Goal: Task Accomplishment & Management: Use online tool/utility

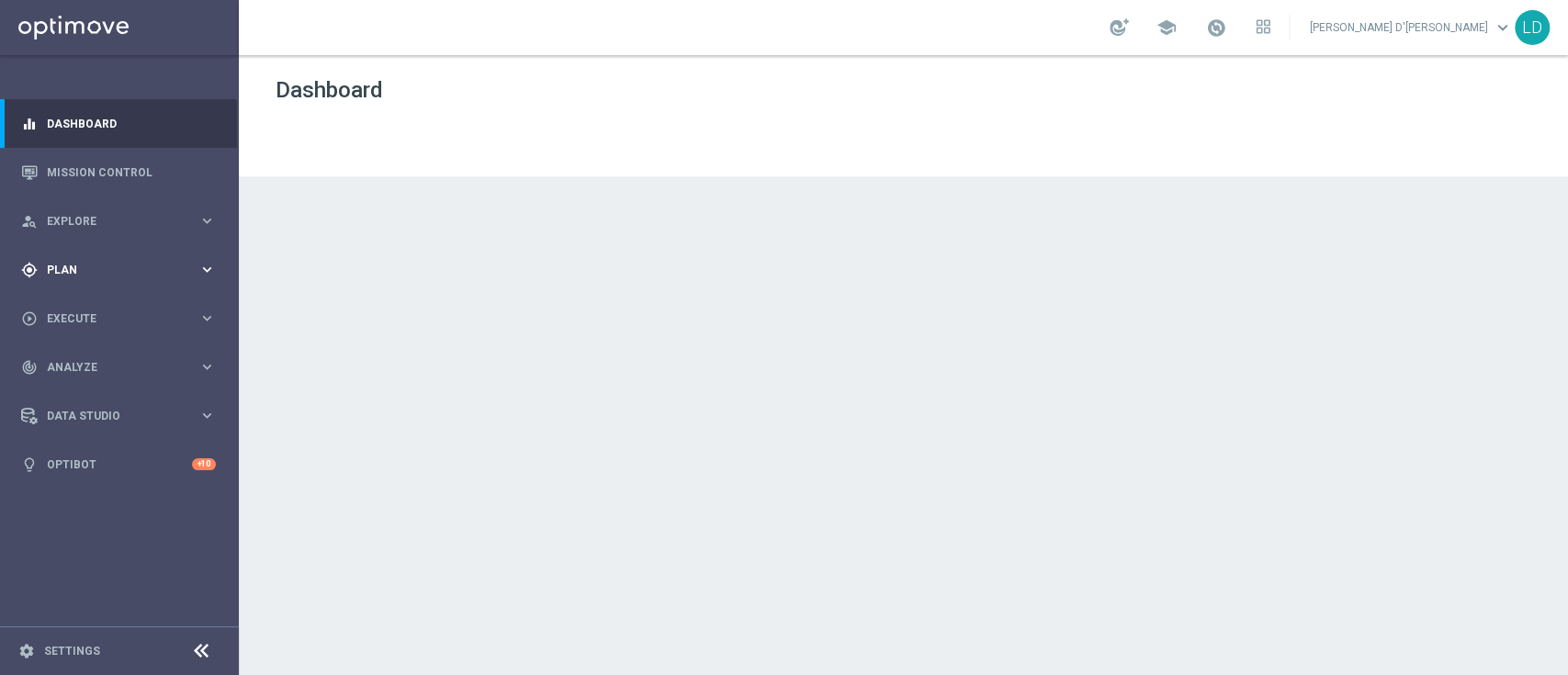
click at [123, 265] on span "Plan" at bounding box center [122, 270] width 151 height 11
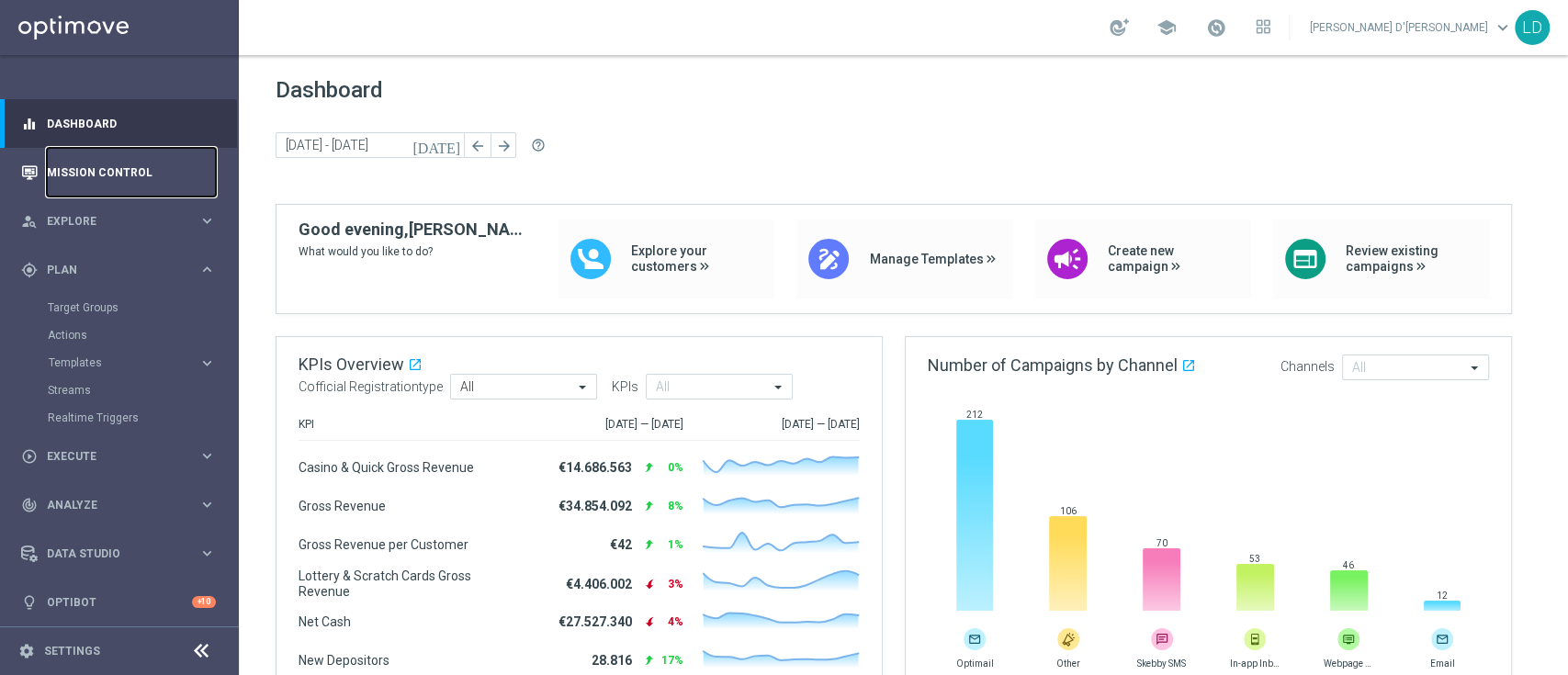
click at [104, 172] on link "Mission Control" at bounding box center [131, 172] width 169 height 48
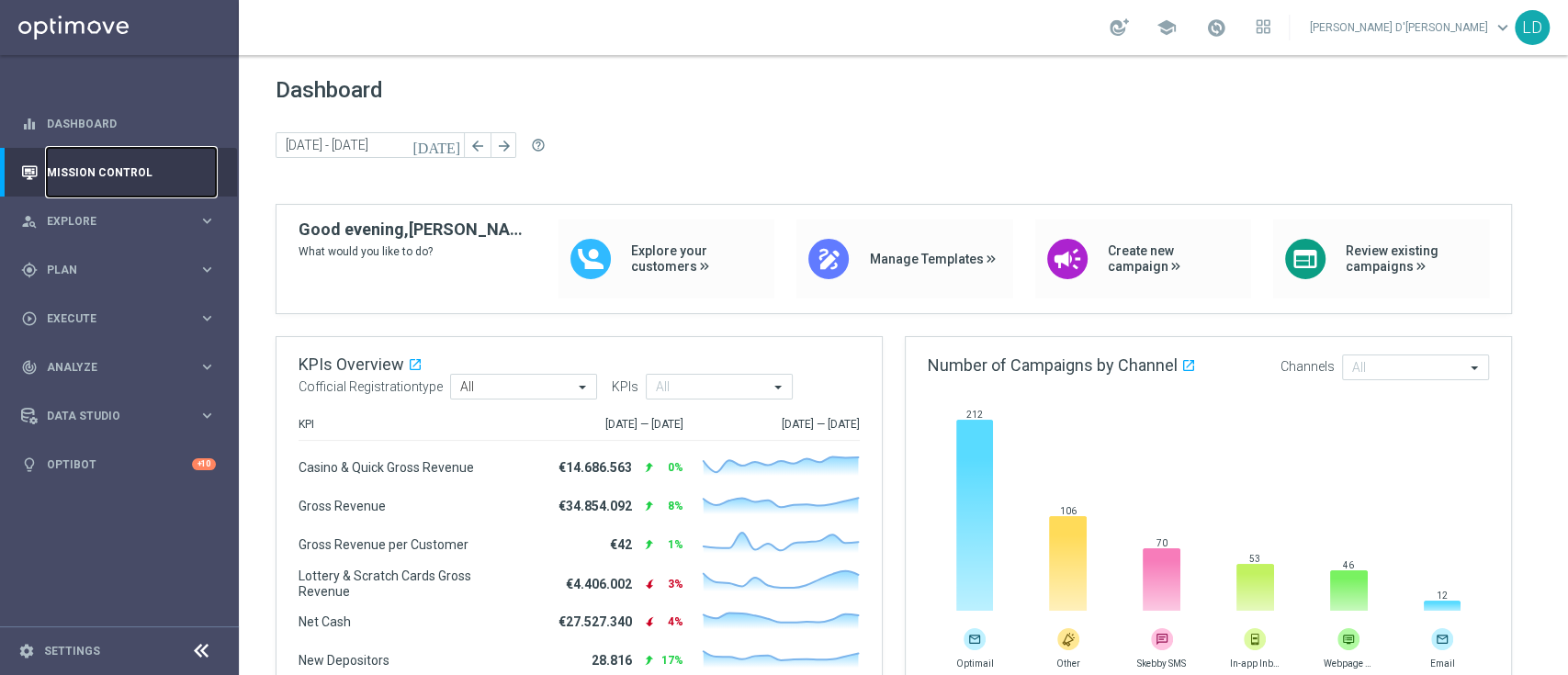
click at [104, 172] on link "Mission Control" at bounding box center [131, 172] width 169 height 48
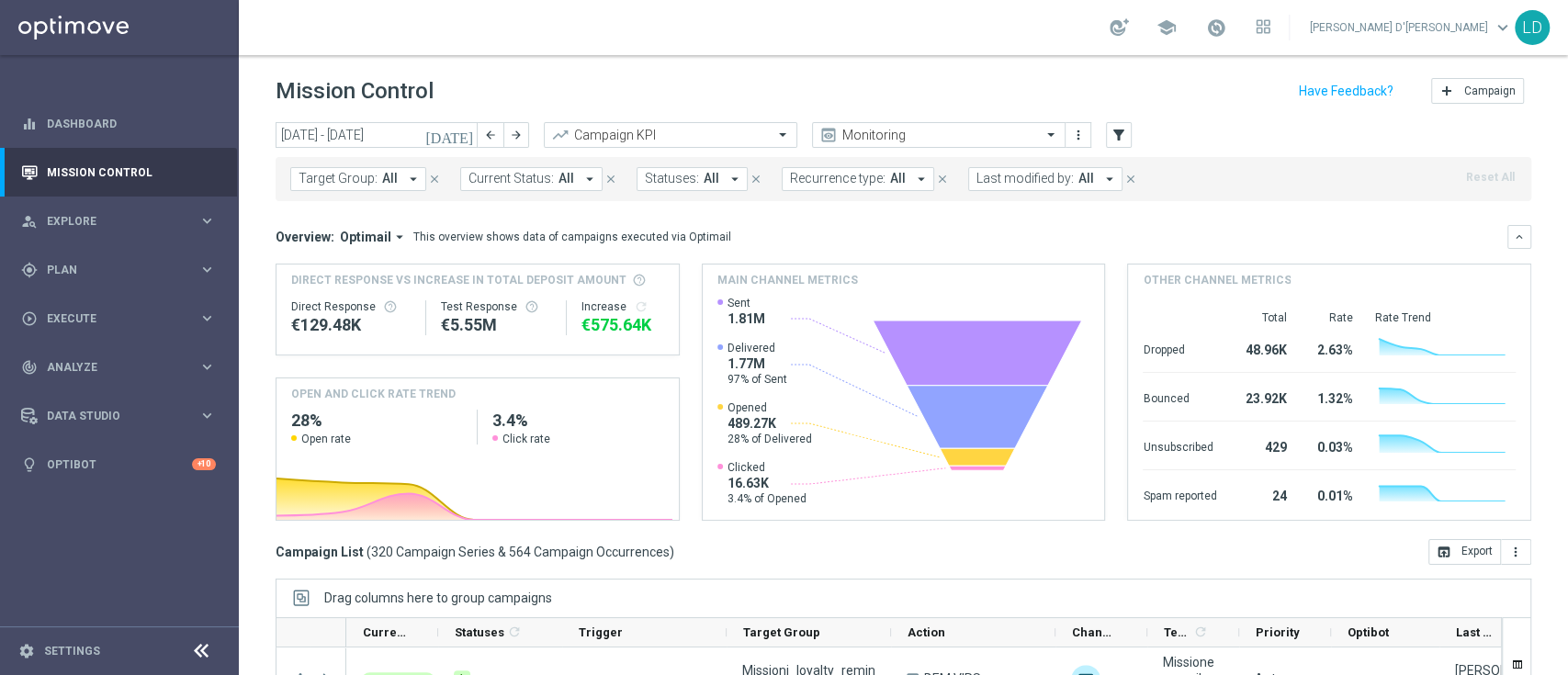
click at [1044, 178] on span "Last modified by:" at bounding box center [1025, 178] width 97 height 16
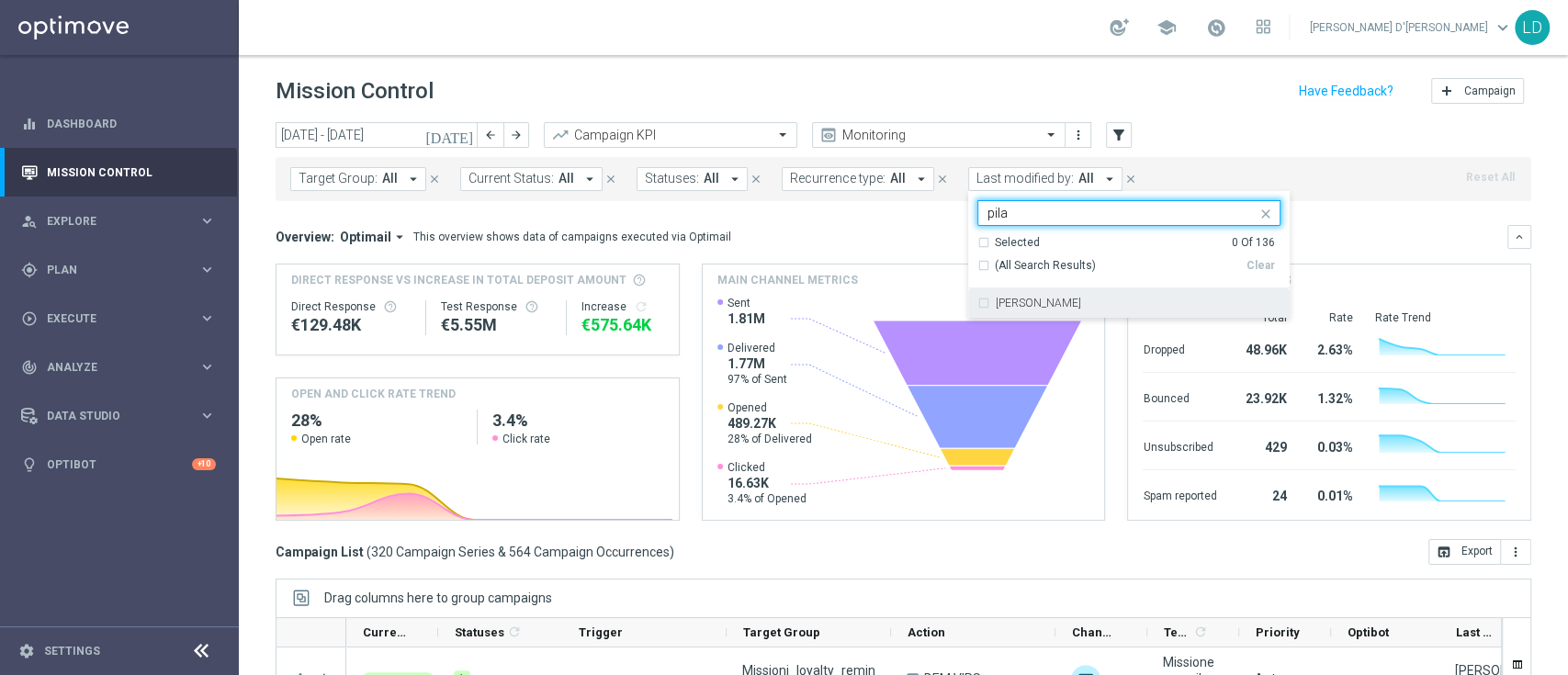
click at [978, 299] on div "Valentina Pilato" at bounding box center [1129, 303] width 303 height 30
type input "pila"
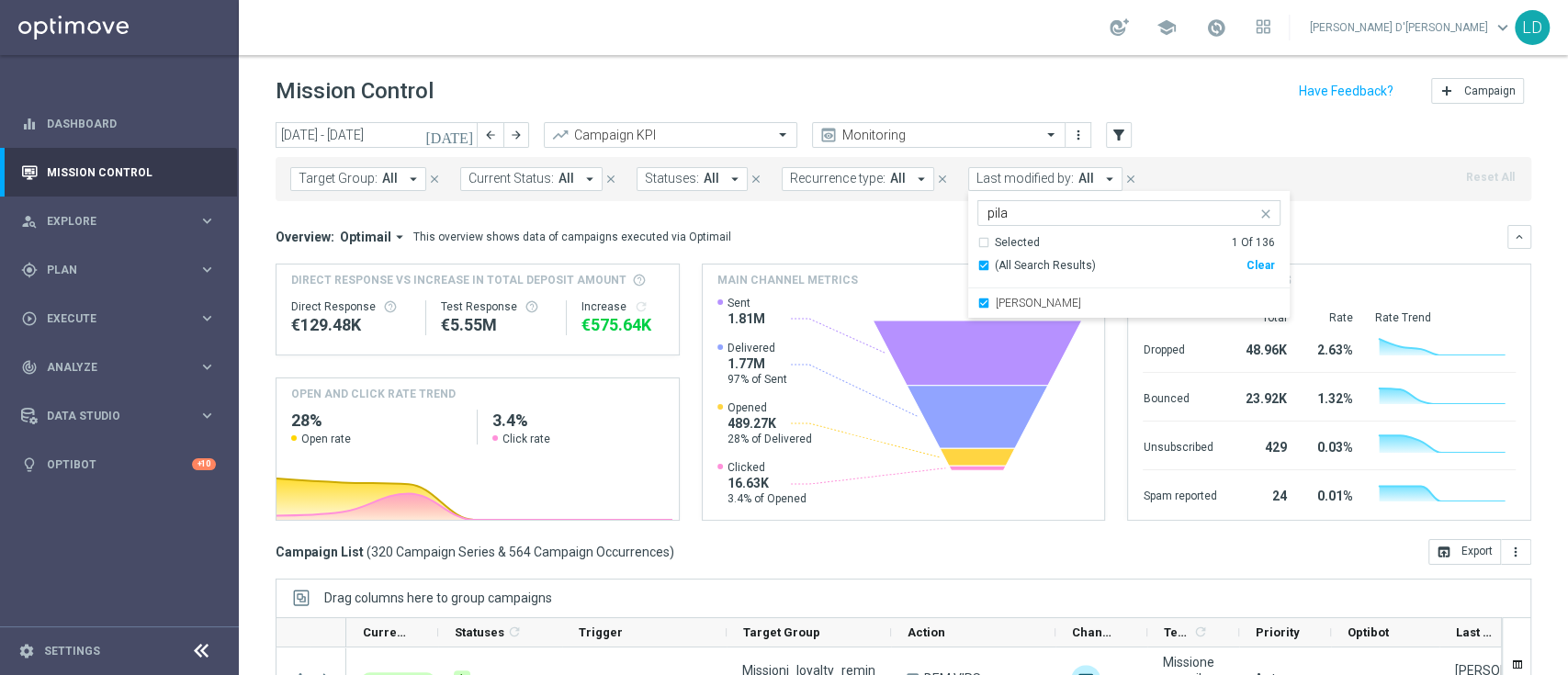
click at [1328, 214] on mini-dashboard "Overview: Optimail arrow_drop_down This overview shows data of campaigns execut…" at bounding box center [903, 370] width 1256 height 338
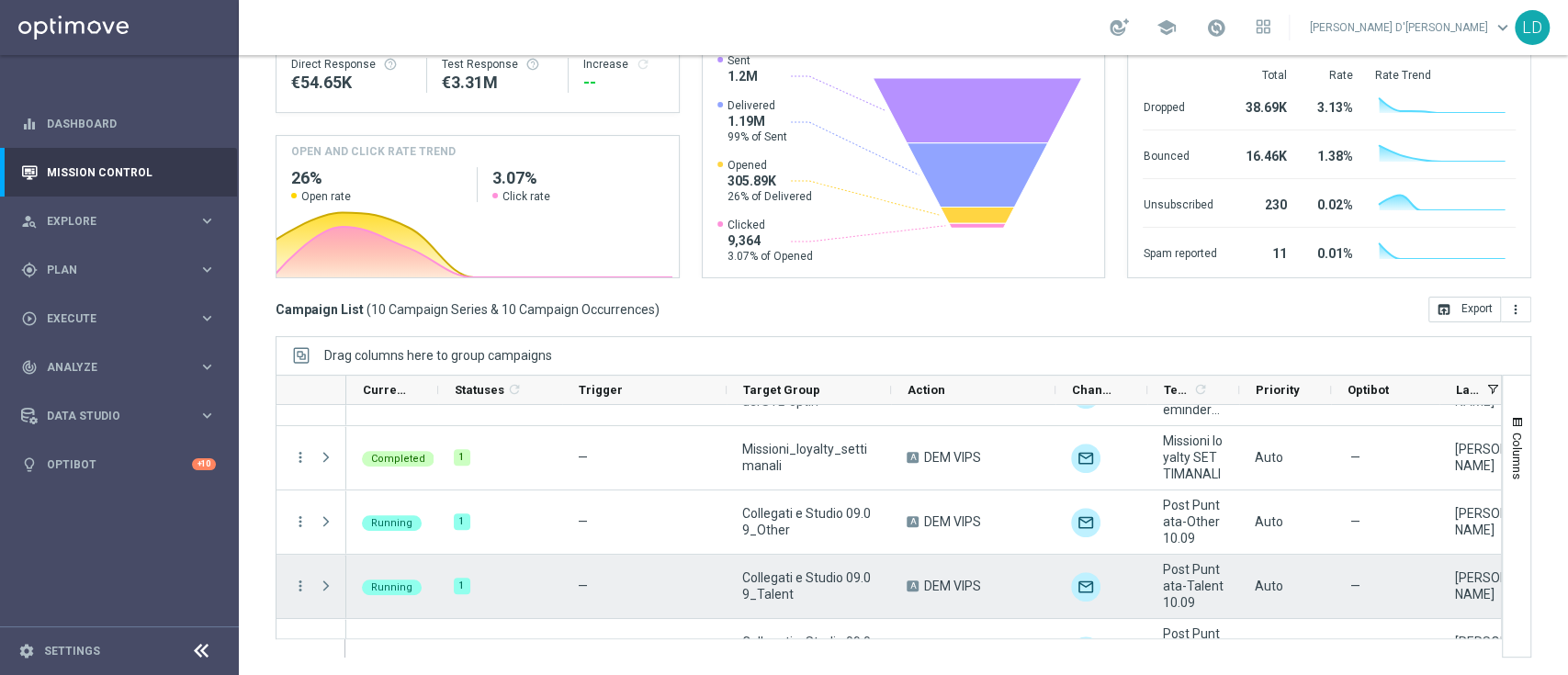
scroll to position [37, 0]
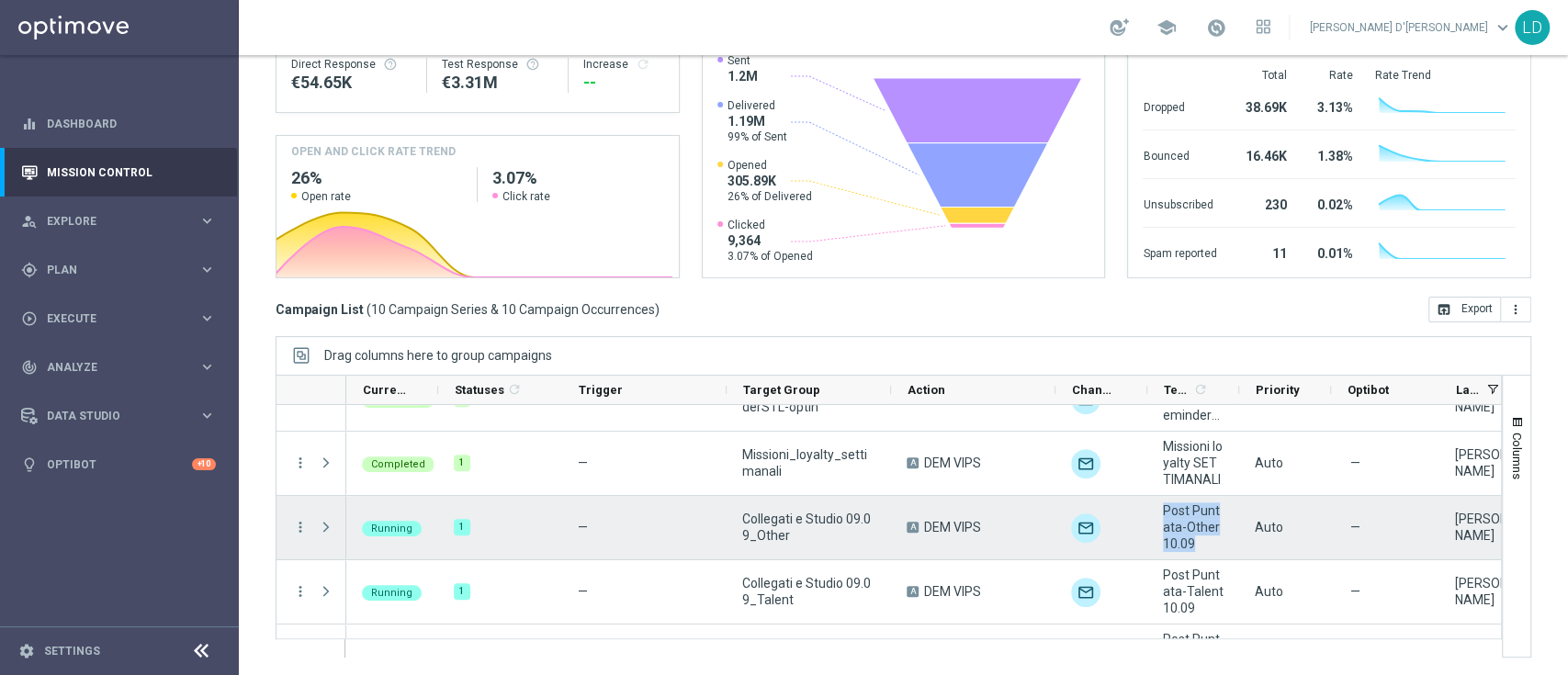
drag, startPoint x: 1160, startPoint y: 508, endPoint x: 1201, endPoint y: 551, distance: 59.4
click at [1201, 551] on div "Post Puntata-Other10.09" at bounding box center [1193, 528] width 91 height 63
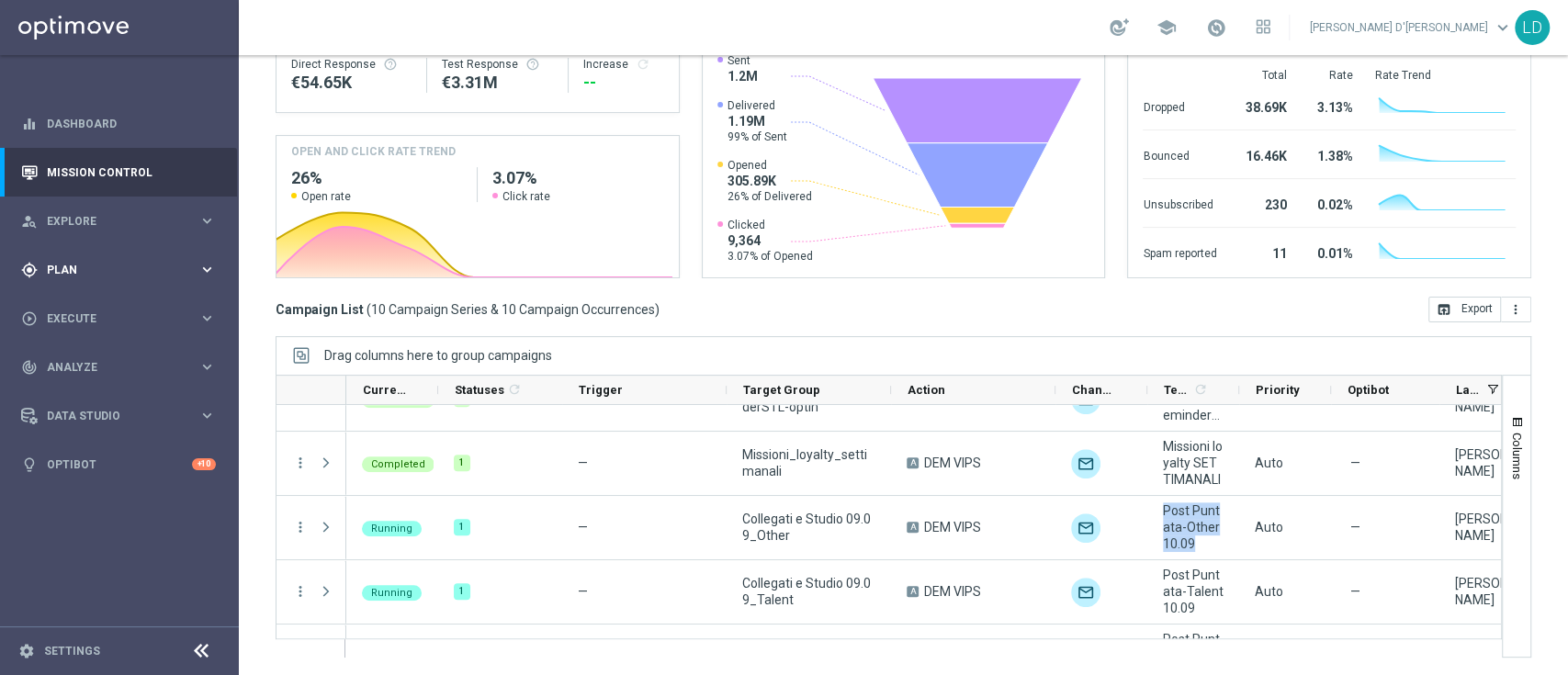
click at [103, 278] on div "gps_fixed Plan keyboard_arrow_right" at bounding box center [118, 269] width 237 height 48
click at [94, 365] on span "Templates" at bounding box center [114, 363] width 132 height 11
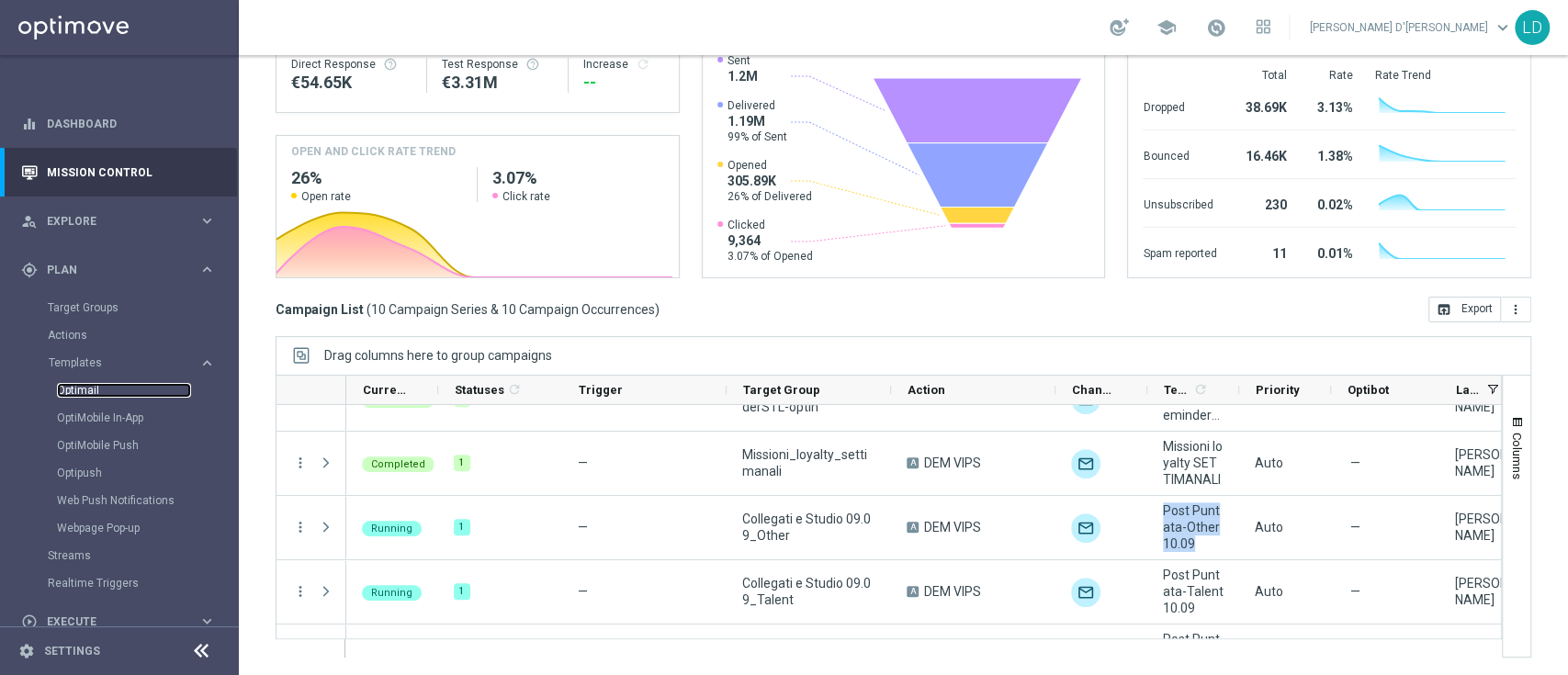
click at [97, 385] on link "Optimail" at bounding box center [124, 391] width 134 height 15
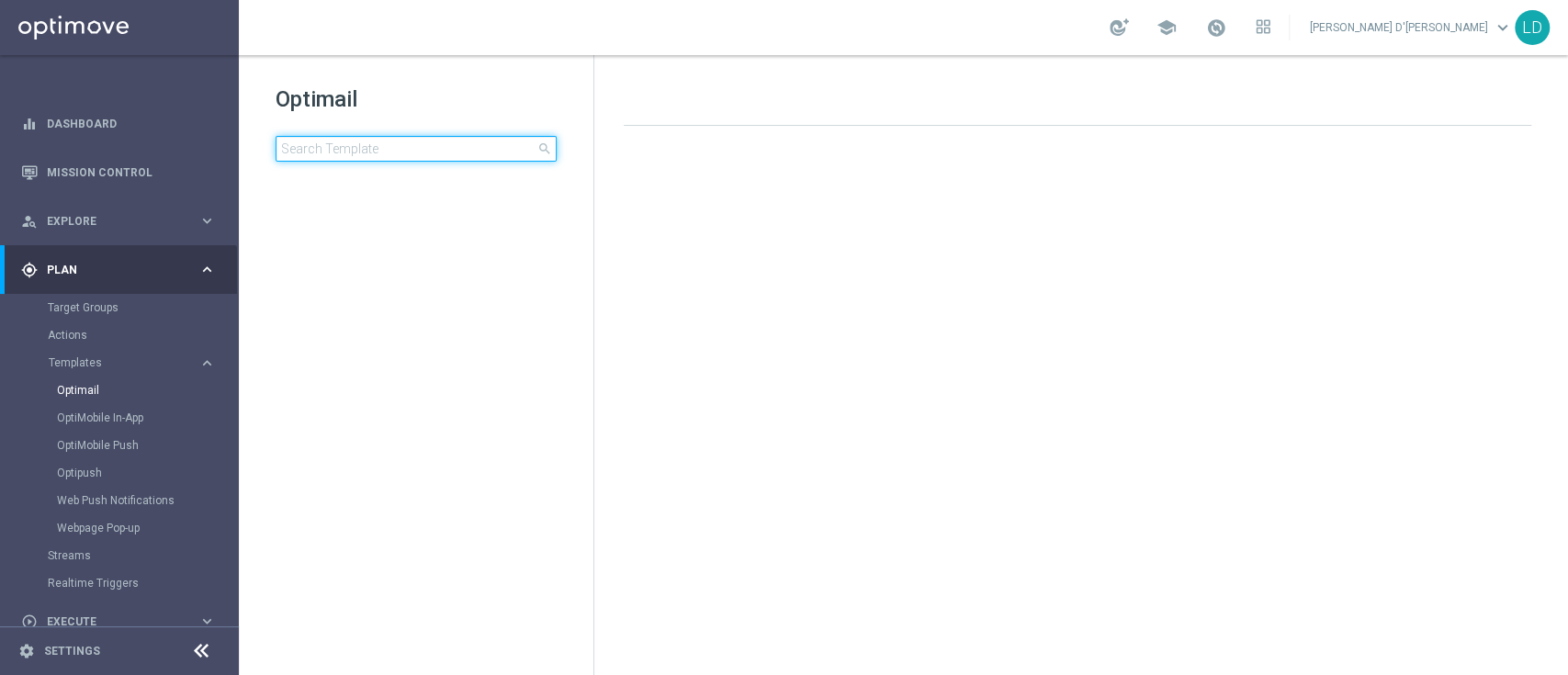
click at [358, 144] on input at bounding box center [415, 149] width 281 height 26
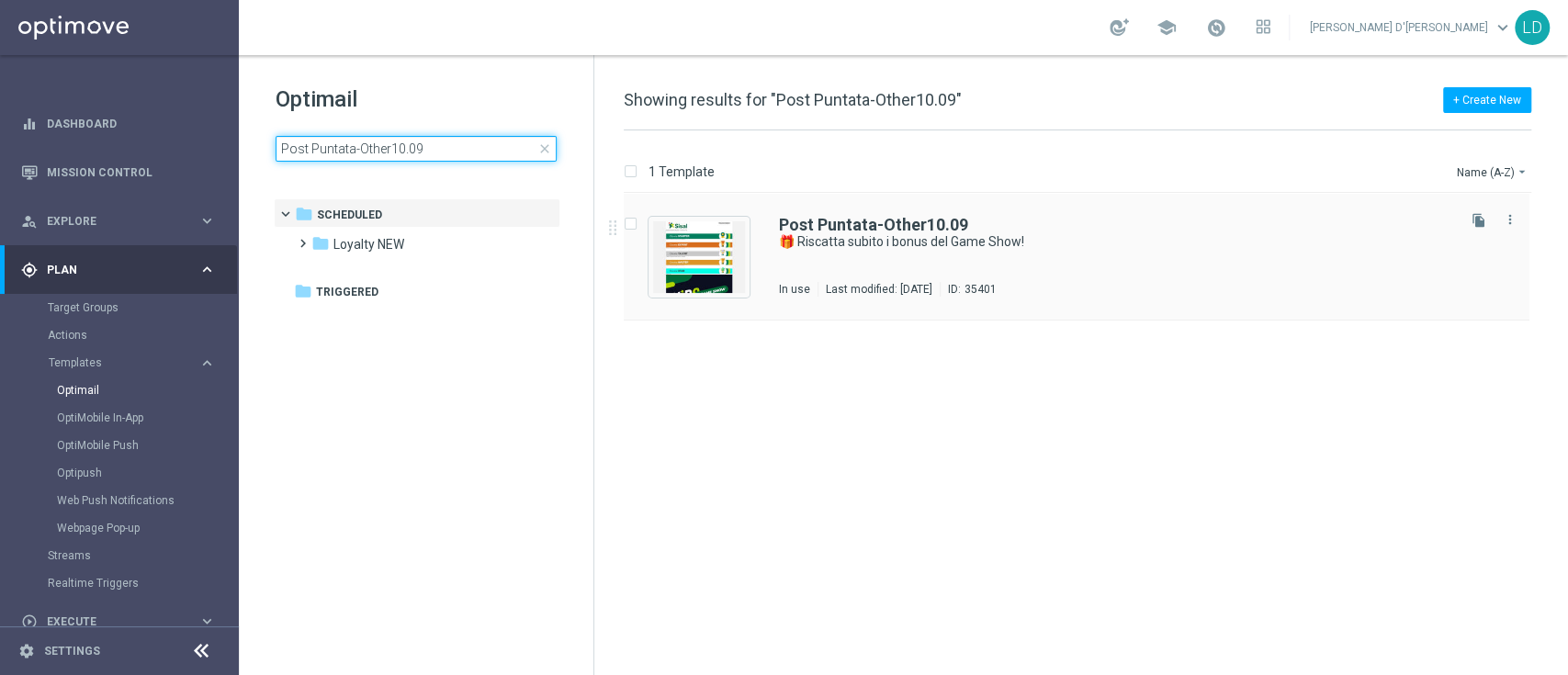
type input "Post Puntata-Other10.09"
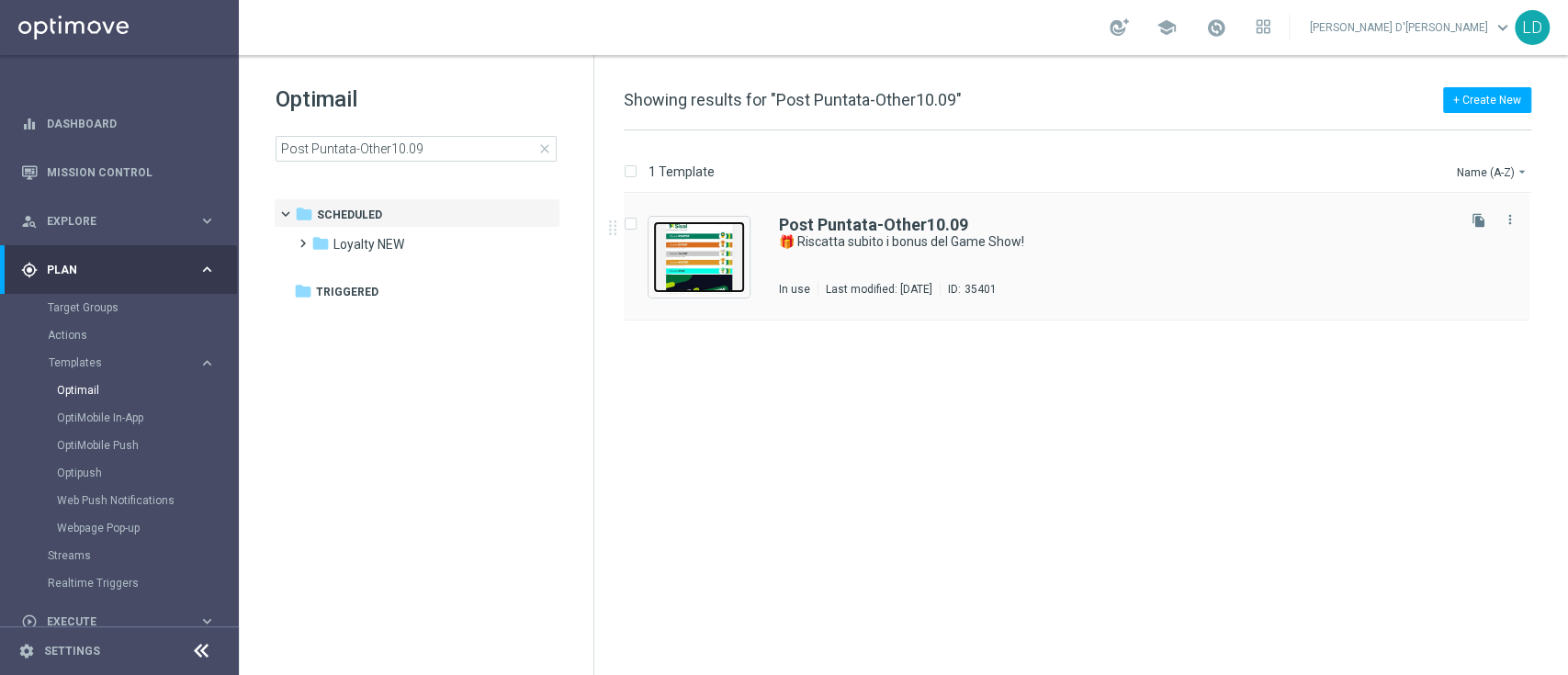
click at [715, 236] on img "Press SPACE to select this row." at bounding box center [699, 256] width 91 height 72
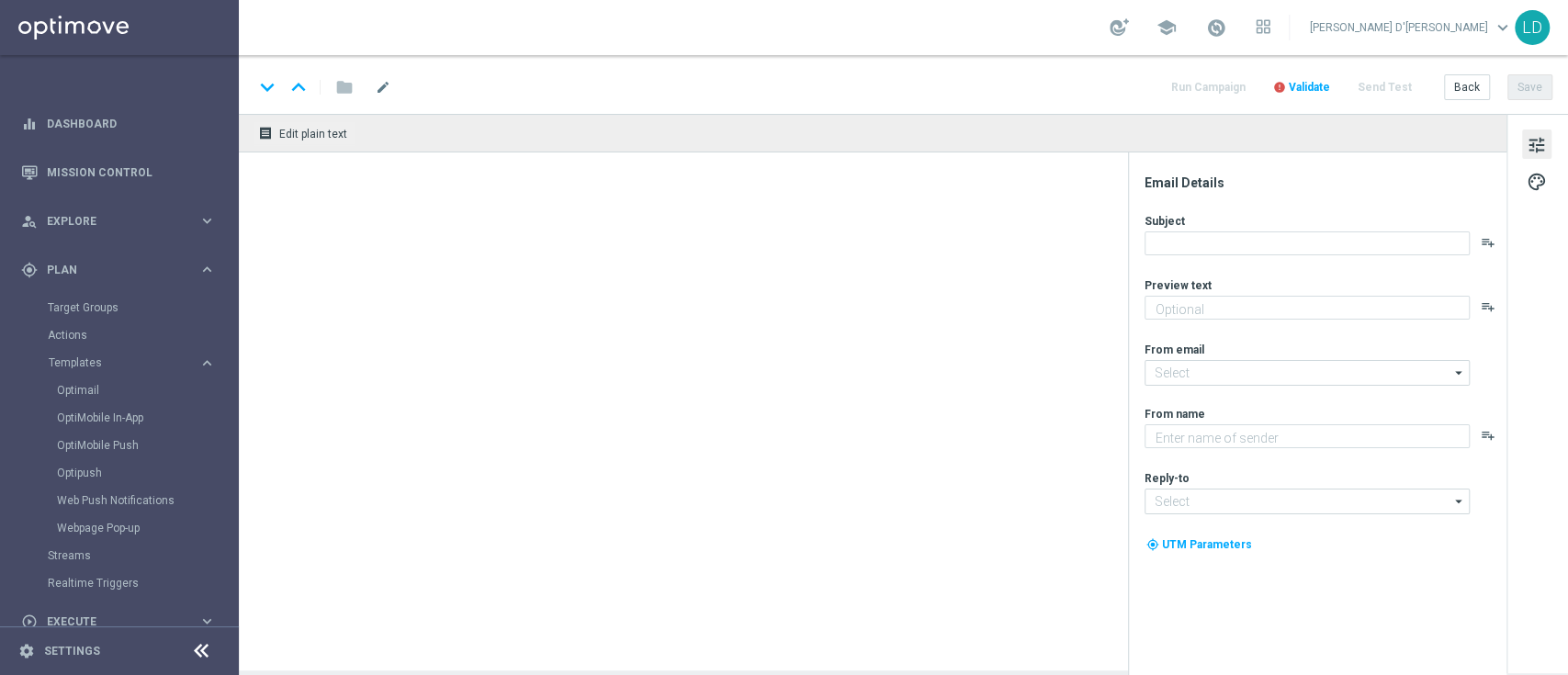
type textarea "Scopri le tue promozioni post puntata"
type input "newsletter@comunicazioni.sisal.it"
type textarea "Sisal"
type input "info@sisal.it"
